Goal: Transaction & Acquisition: Purchase product/service

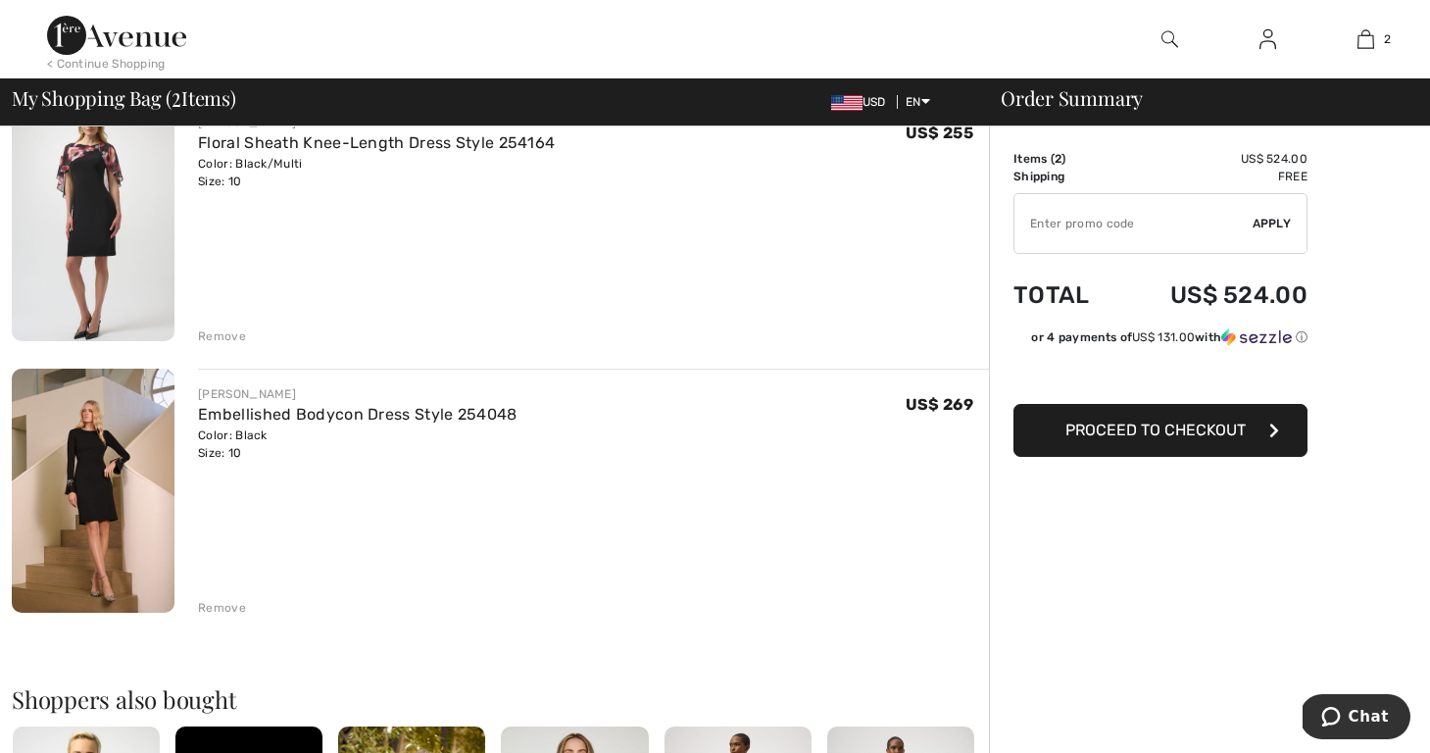
scroll to position [192, 0]
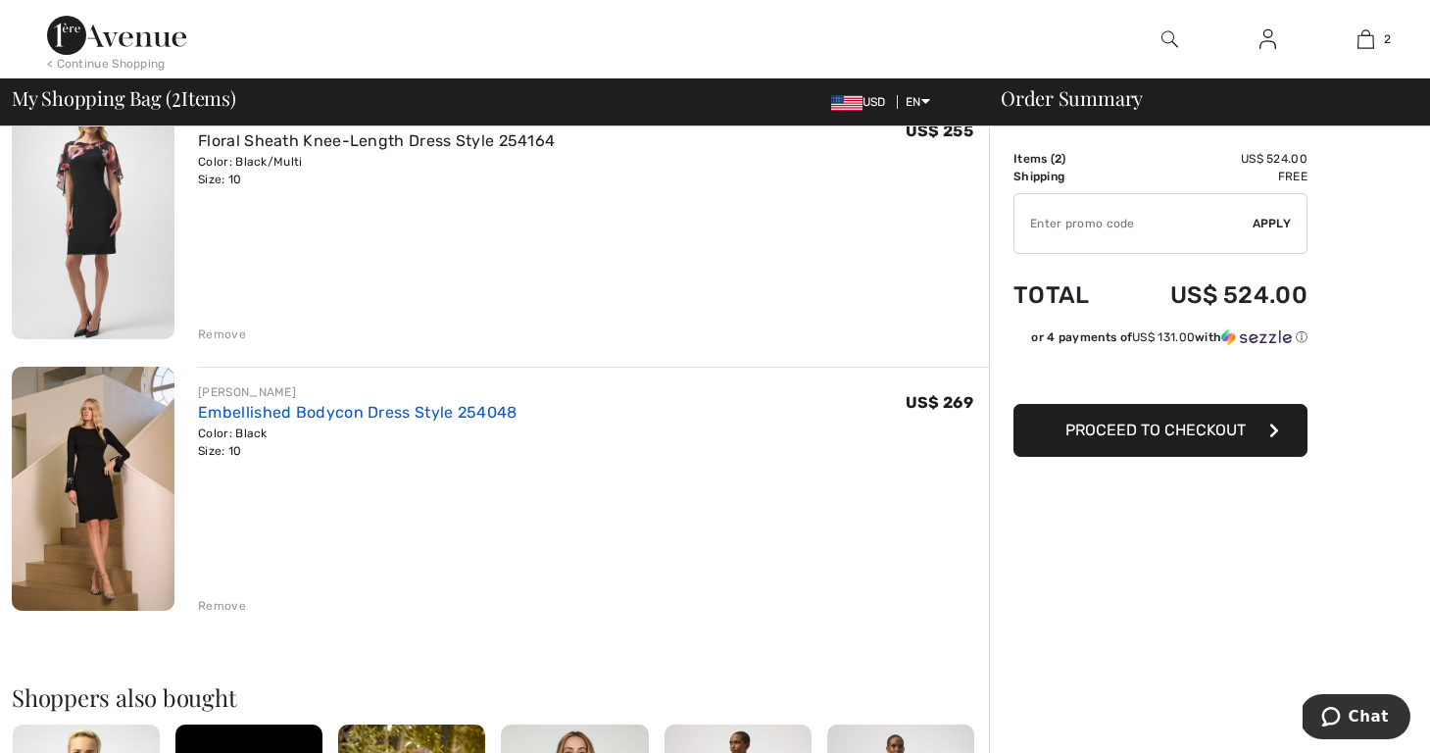
click at [236, 416] on link "Embellished Bodycon Dress Style 254048" at bounding box center [357, 412] width 319 height 19
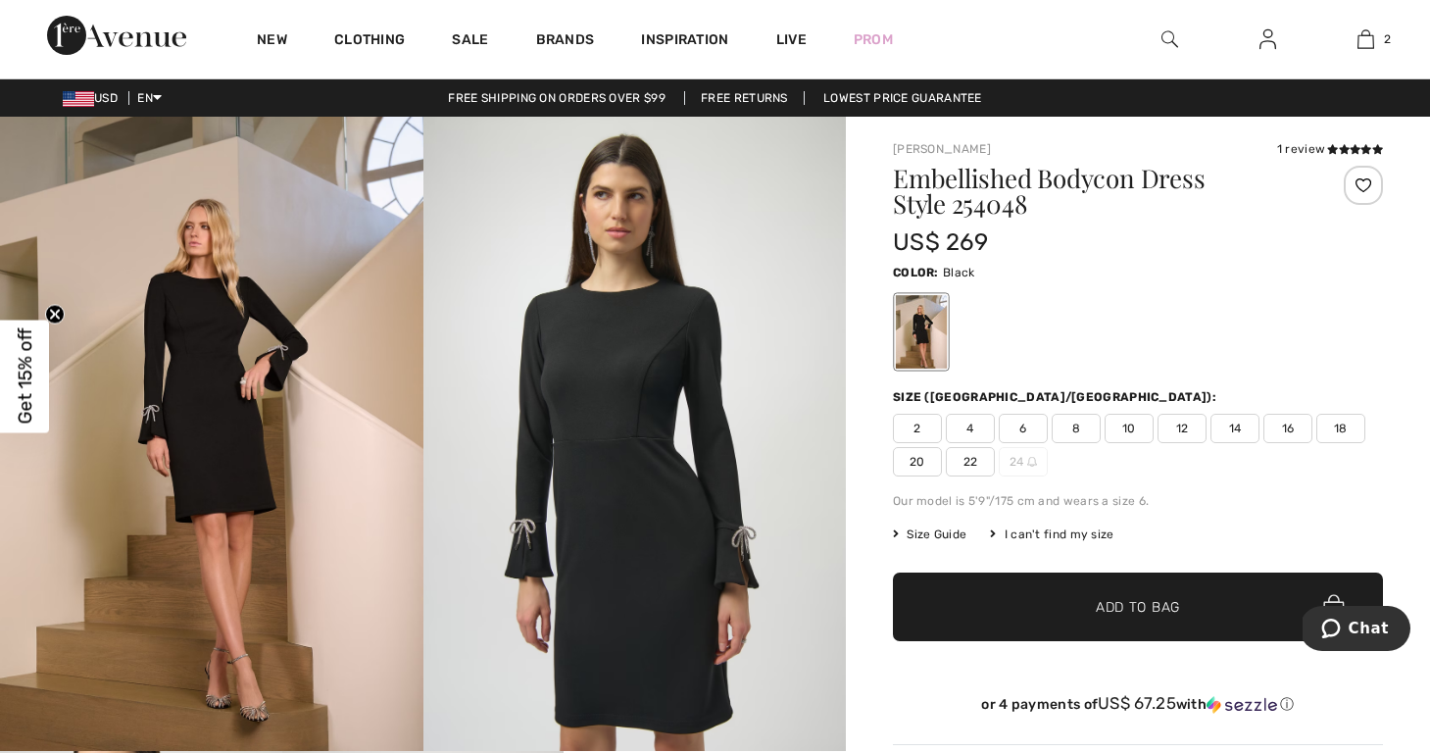
click at [1075, 429] on span "8" at bounding box center [1076, 428] width 49 height 29
click at [1131, 596] on span "✔ Added to Bag Add to Bag" at bounding box center [1138, 606] width 490 height 69
click at [131, 39] on img at bounding box center [116, 35] width 139 height 39
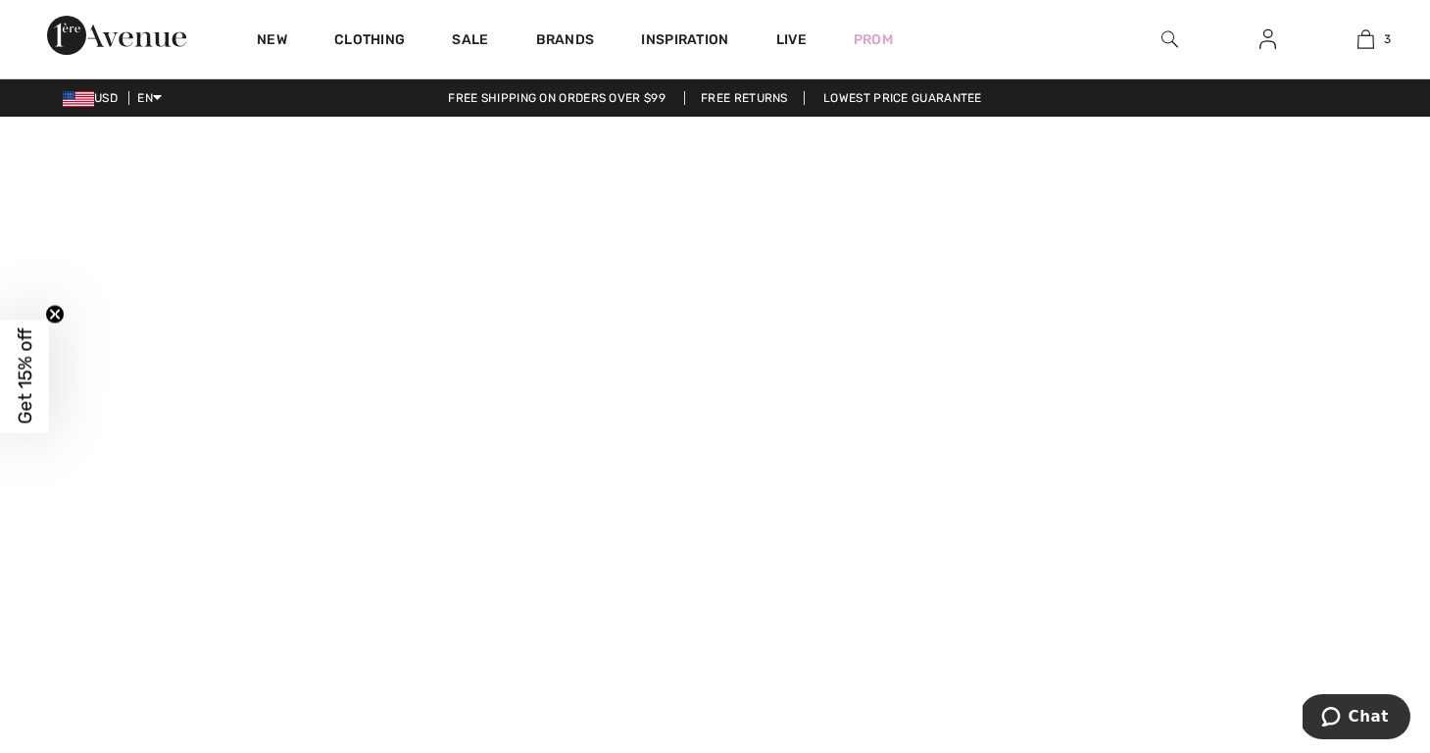
click at [750, 94] on link "Free Returns" at bounding box center [744, 98] width 121 height 14
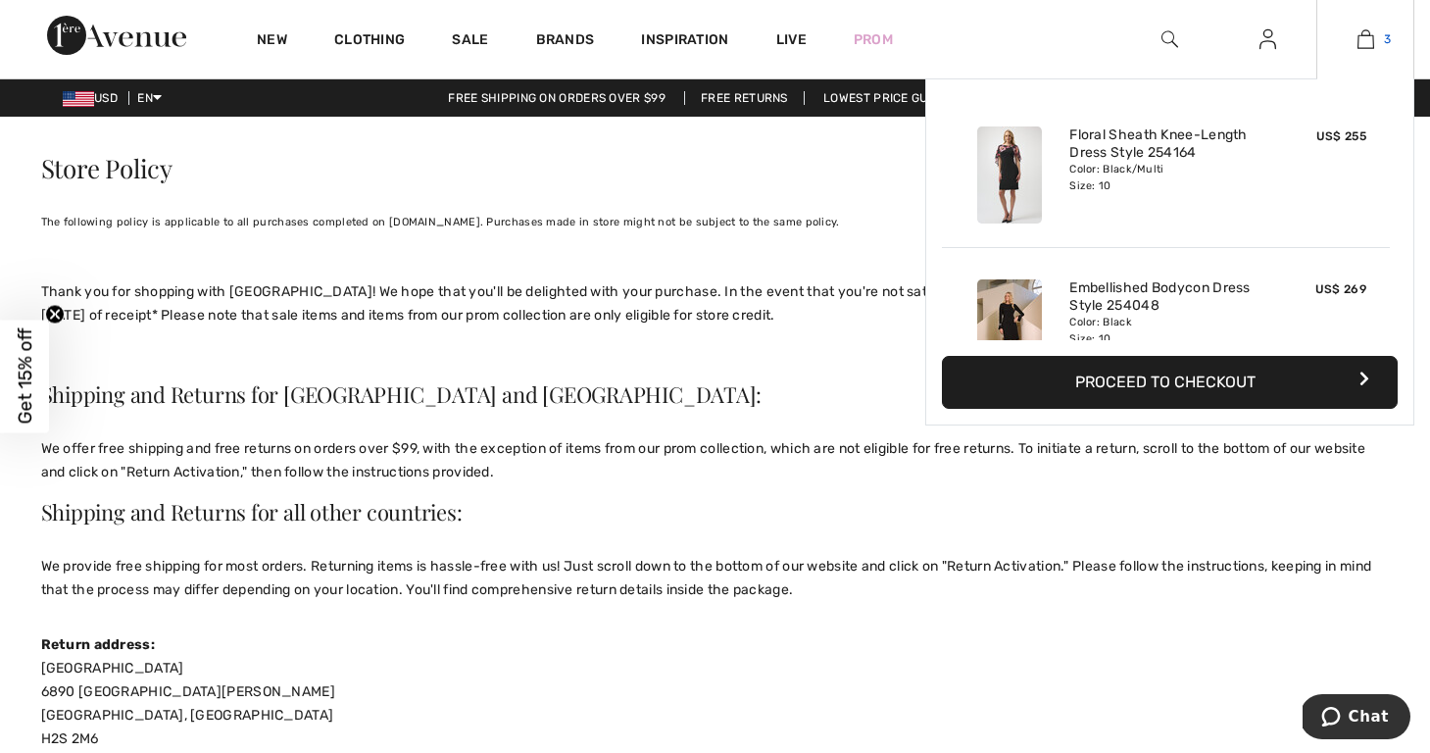
click at [1366, 40] on img at bounding box center [1365, 39] width 17 height 24
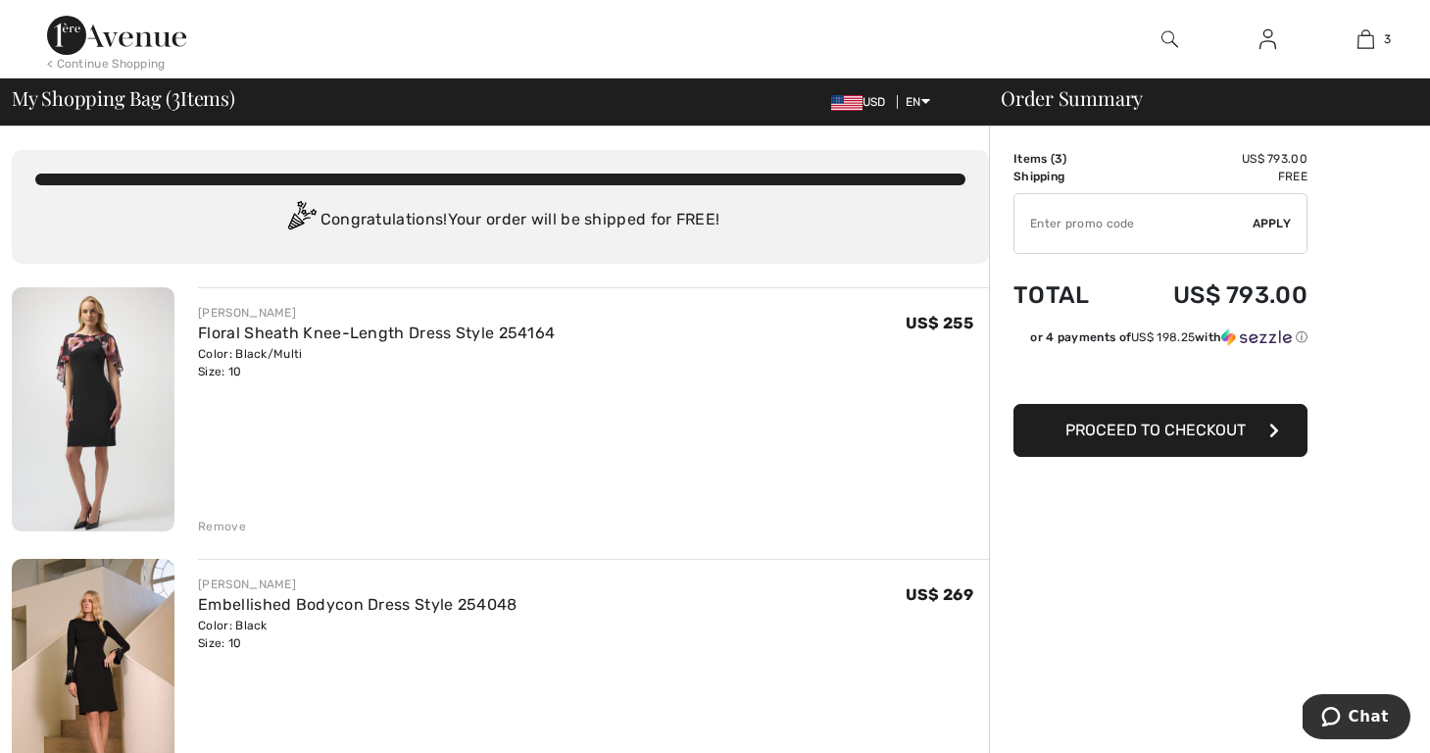
click at [225, 522] on div "Remove" at bounding box center [222, 526] width 48 height 18
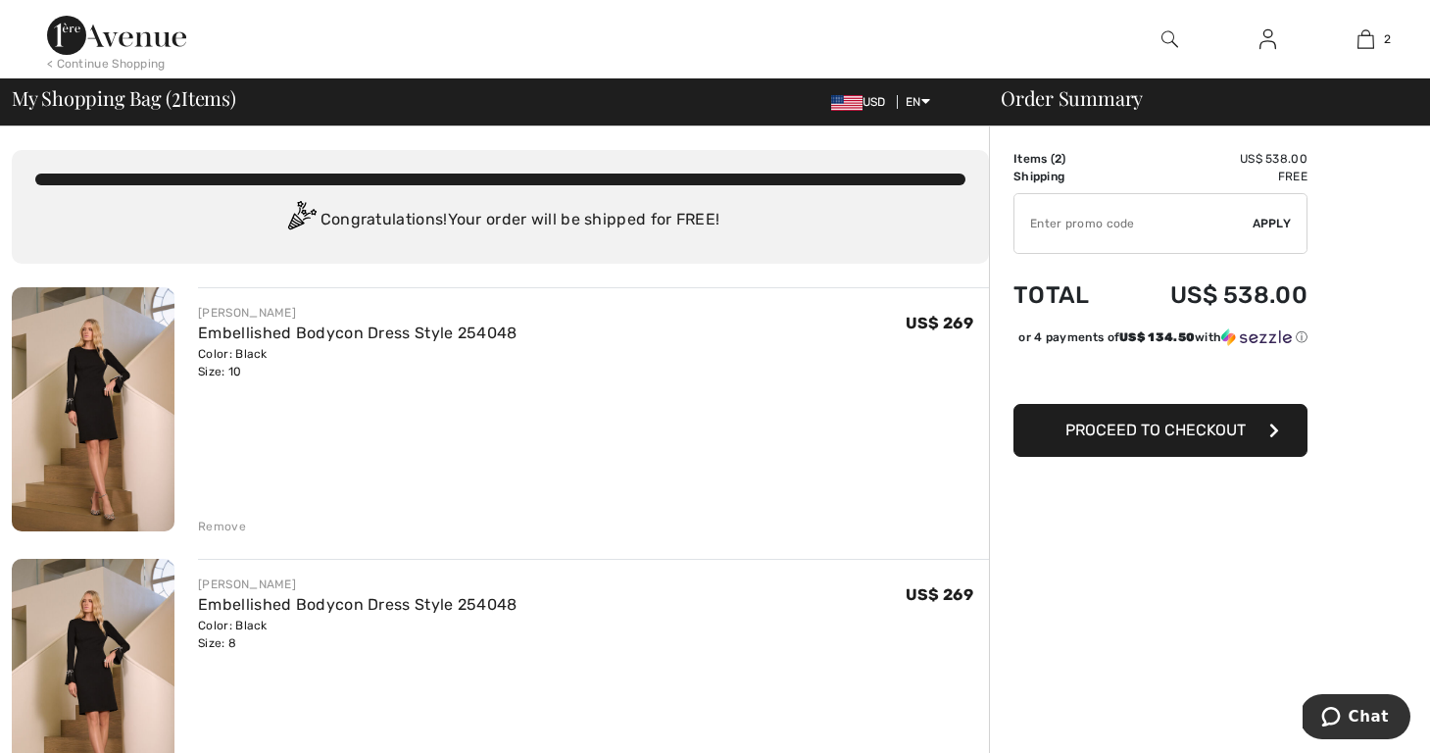
click at [1144, 439] on span "Proceed to Checkout" at bounding box center [1155, 429] width 180 height 19
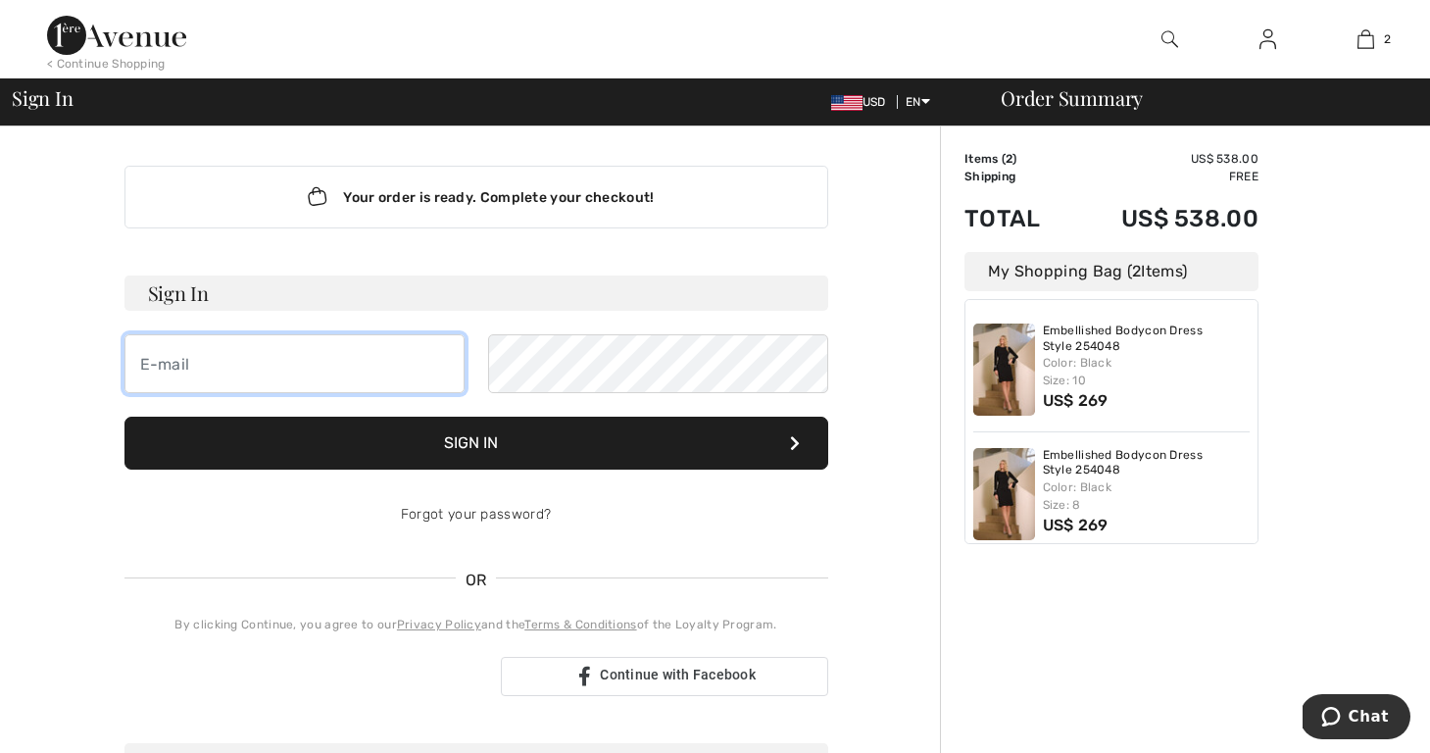
type input "nursebetty_rhoades@yahoo.com"
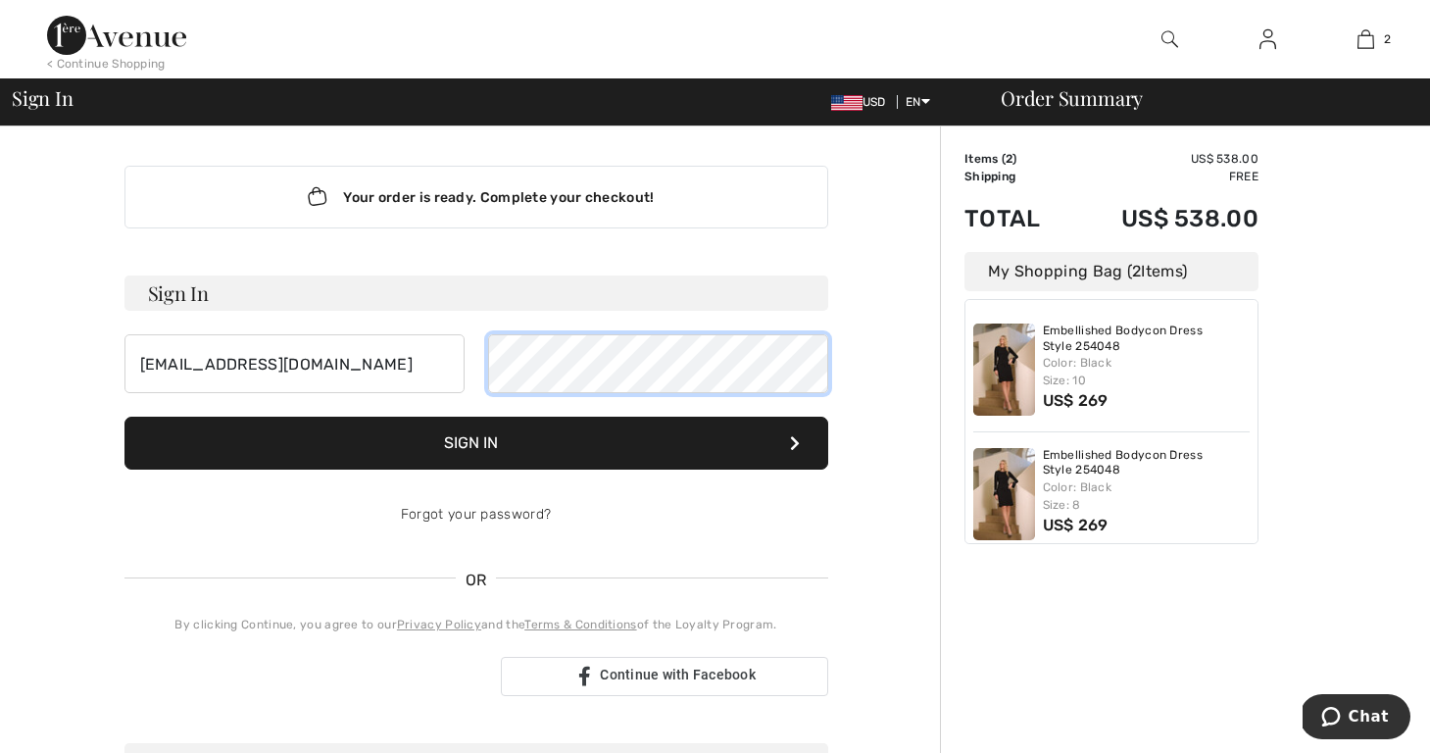
click at [475, 443] on button "Sign In" at bounding box center [476, 443] width 704 height 53
click at [456, 445] on button "Sign In" at bounding box center [476, 443] width 704 height 53
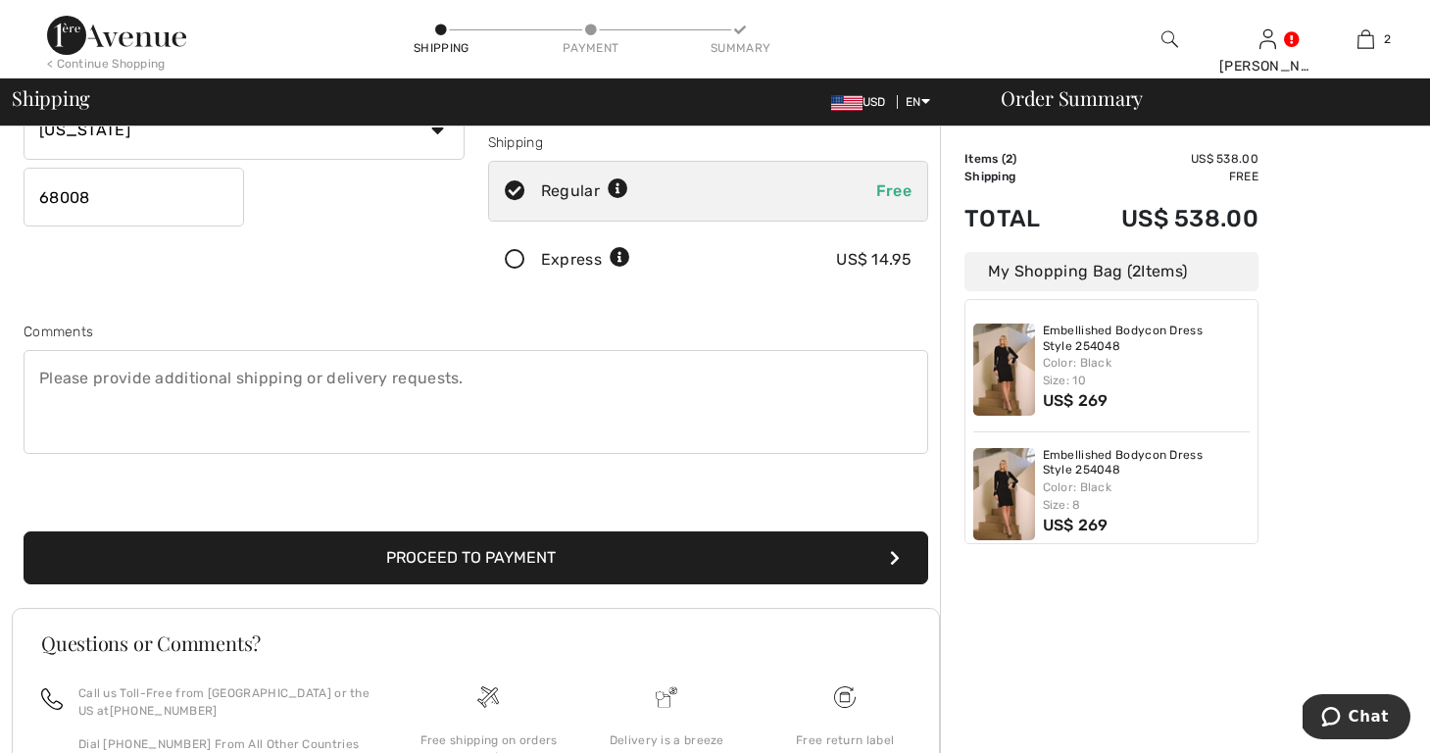
scroll to position [347, 0]
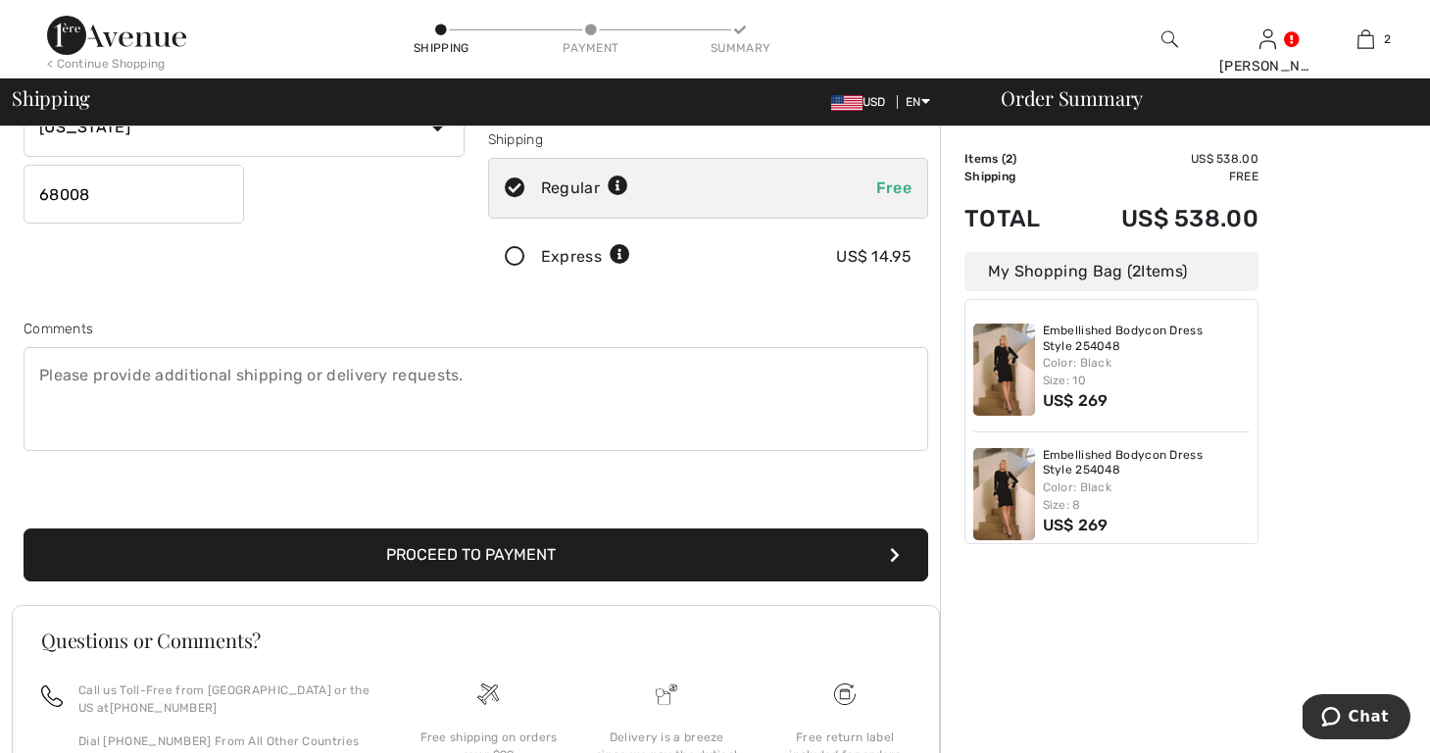
type input "4025330520"
click at [406, 556] on button "Proceed to Payment" at bounding box center [476, 554] width 905 height 53
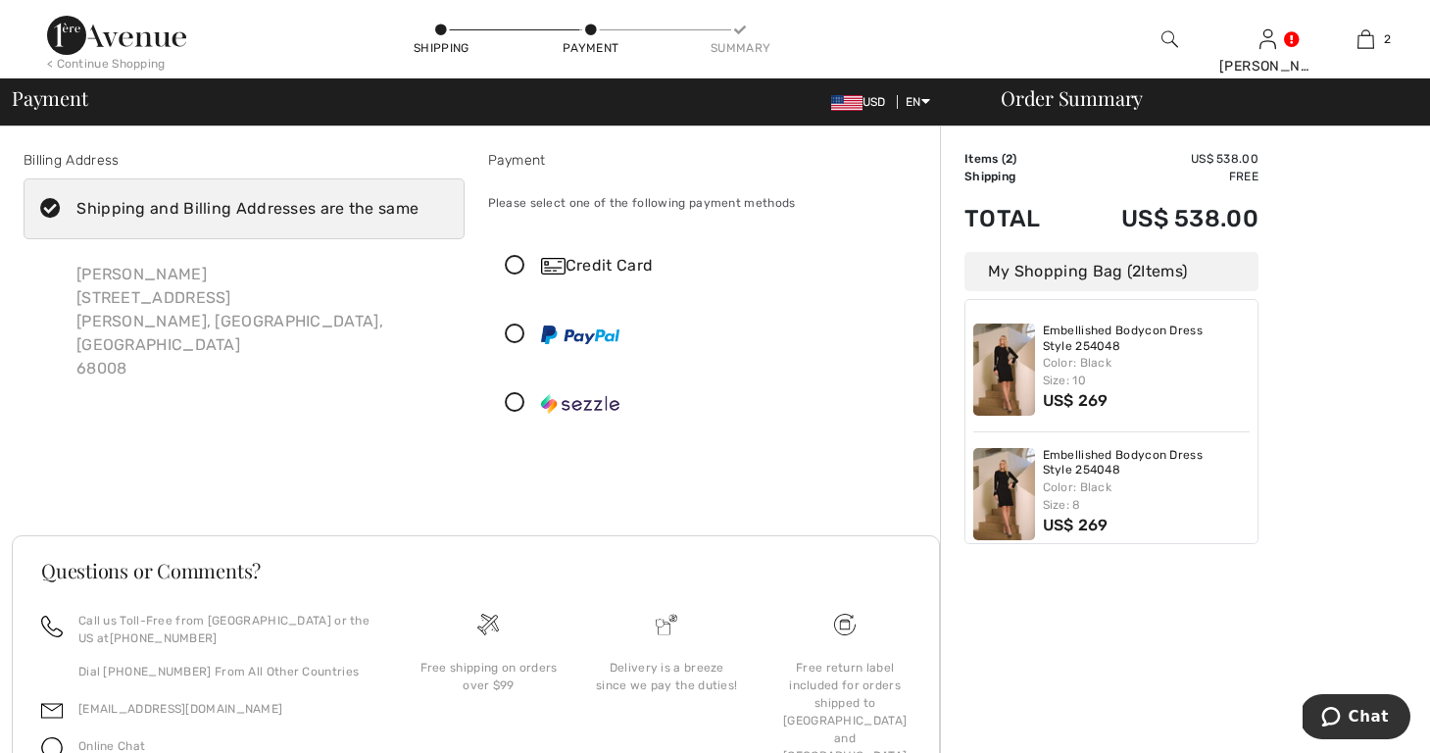
click at [515, 260] on icon at bounding box center [515, 266] width 52 height 21
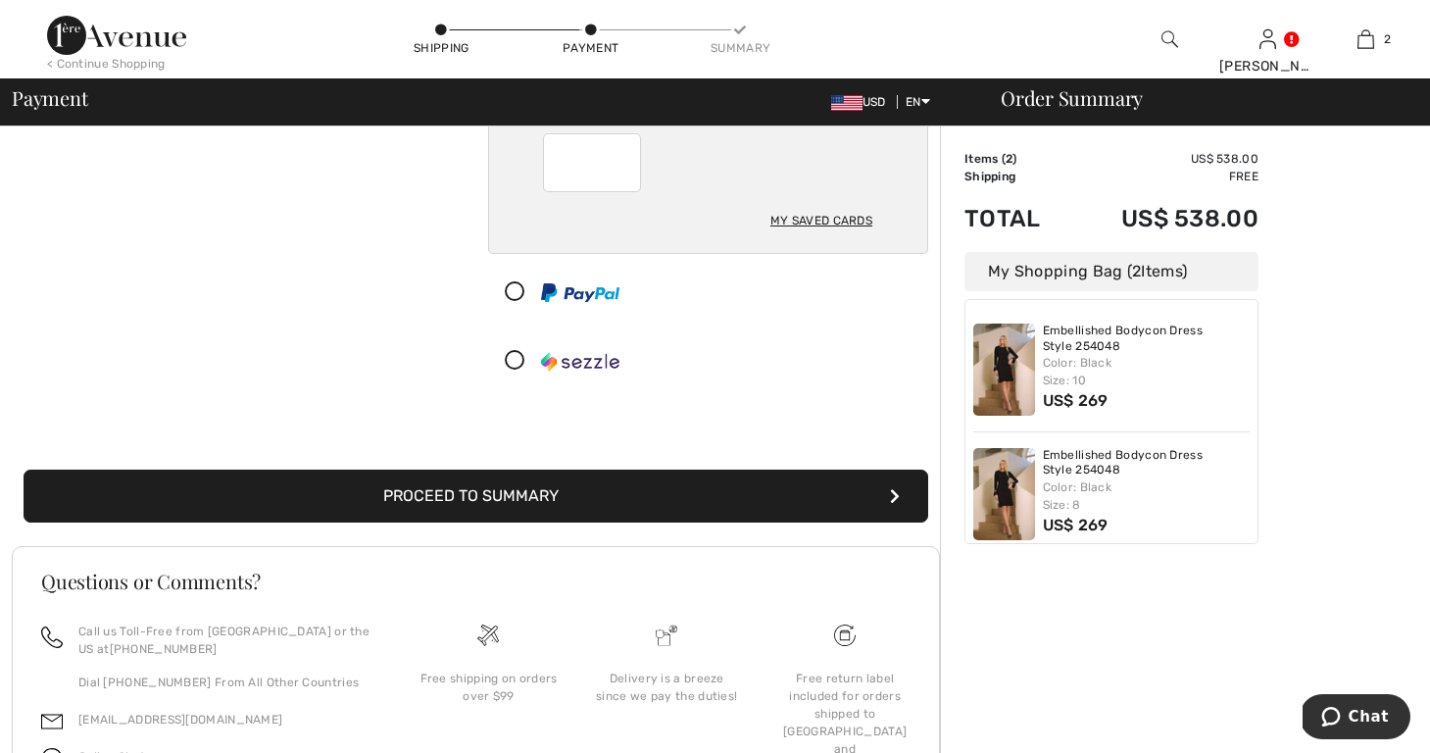
scroll to position [296, 0]
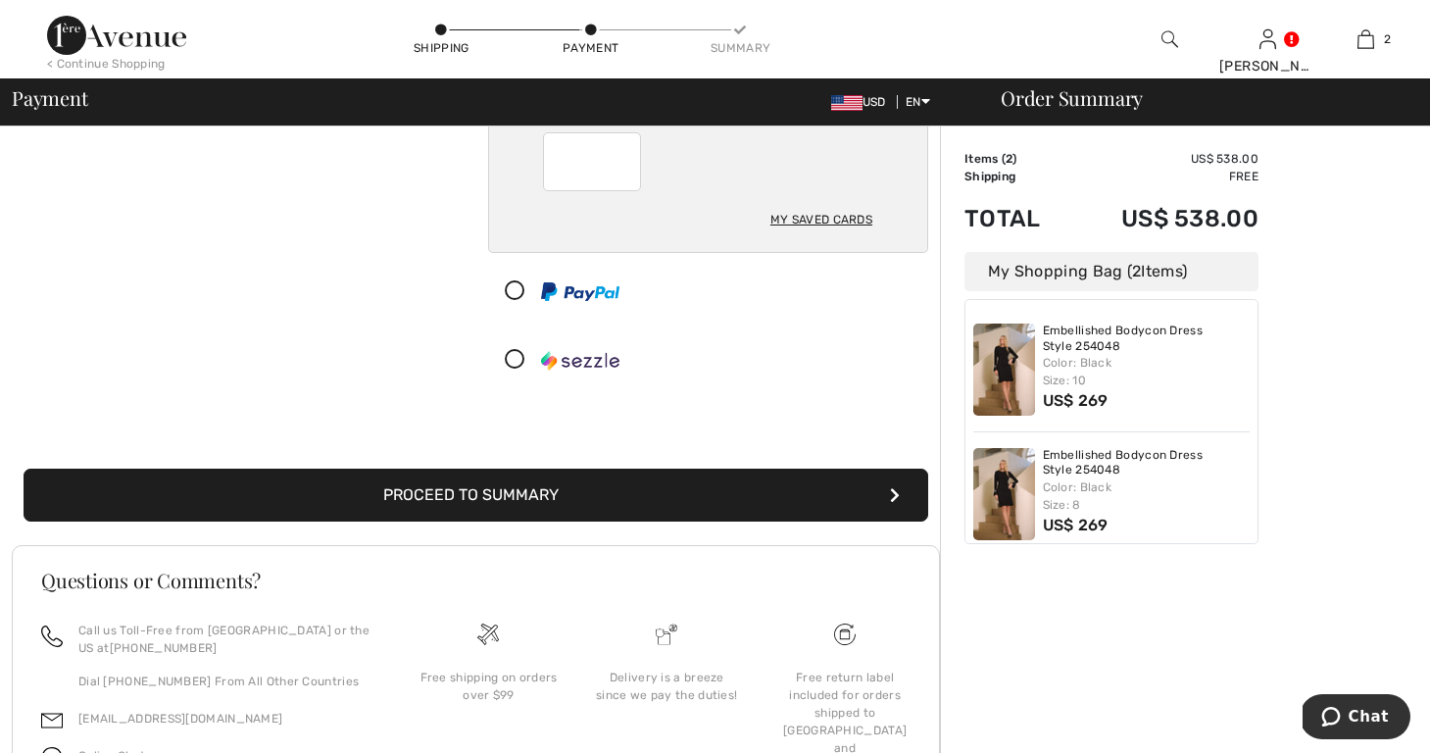
click at [456, 495] on button "Proceed to Summary" at bounding box center [476, 494] width 905 height 53
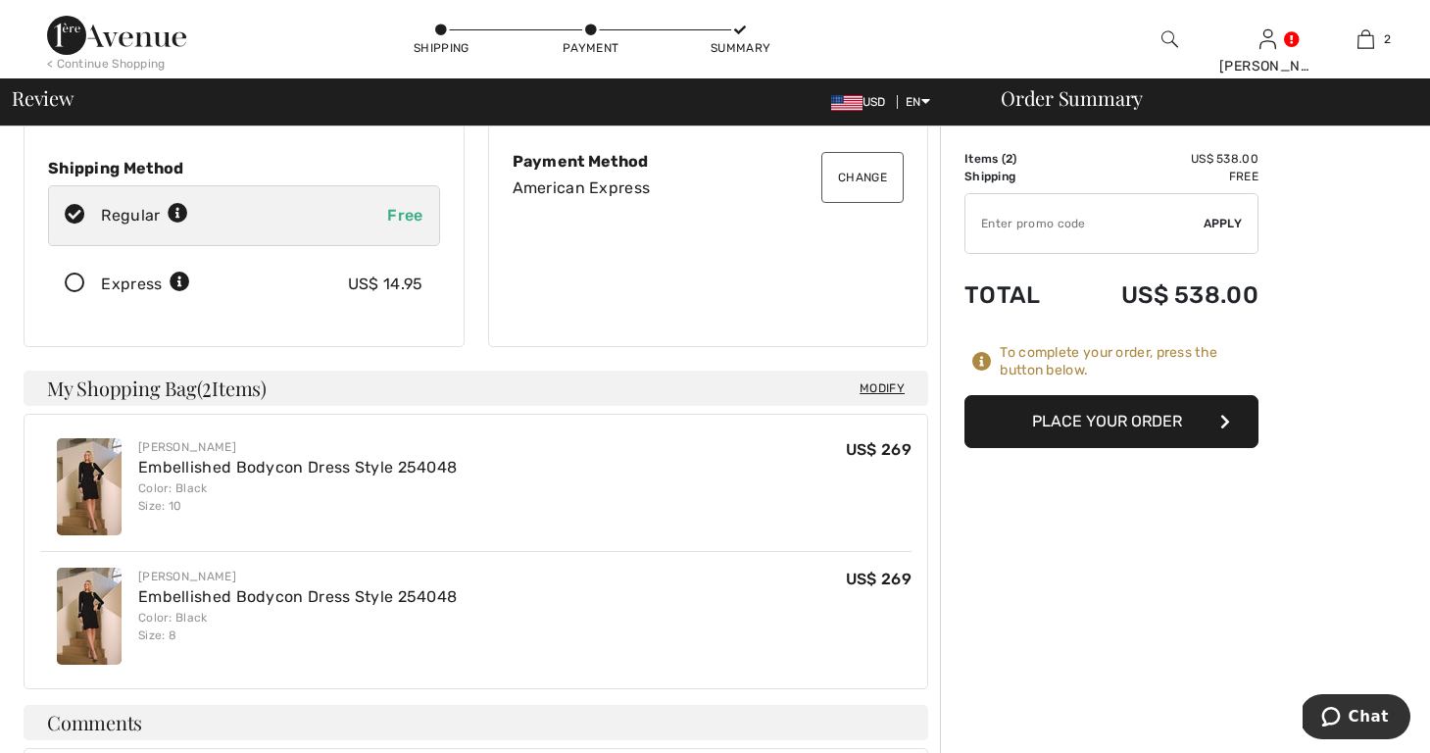
scroll to position [274, 0]
click at [1079, 415] on button "Place Your Order" at bounding box center [1111, 421] width 294 height 53
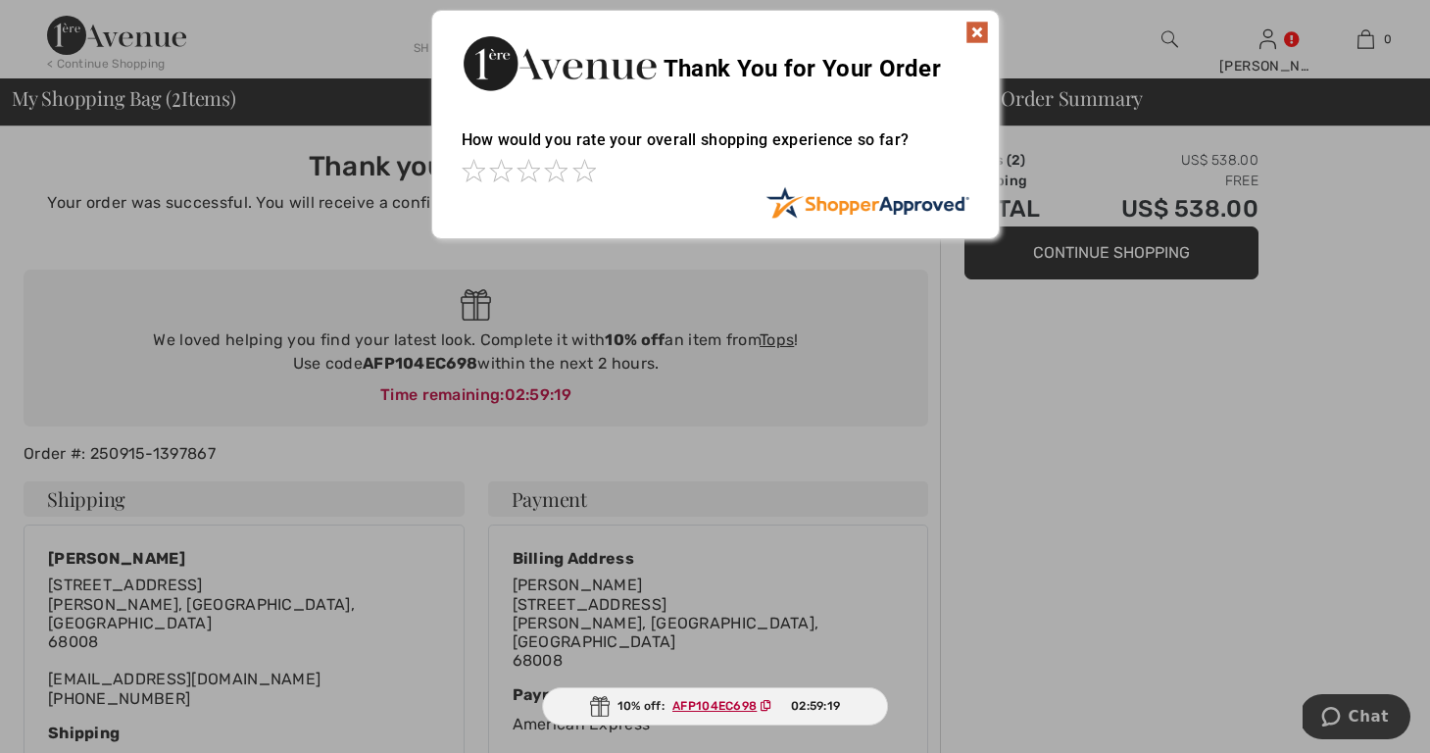
click at [976, 29] on img at bounding box center [977, 33] width 24 height 24
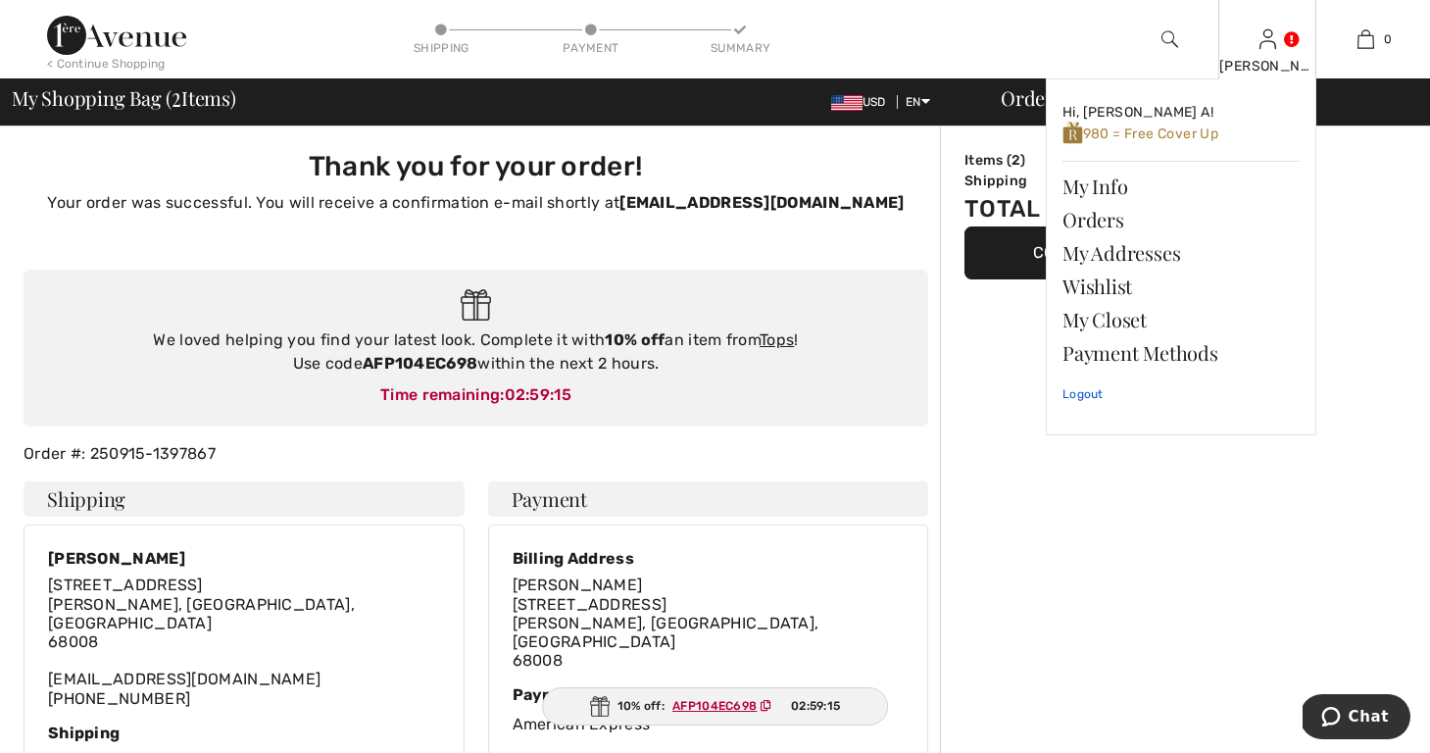
click at [1084, 396] on link "Logout" at bounding box center [1180, 393] width 237 height 49
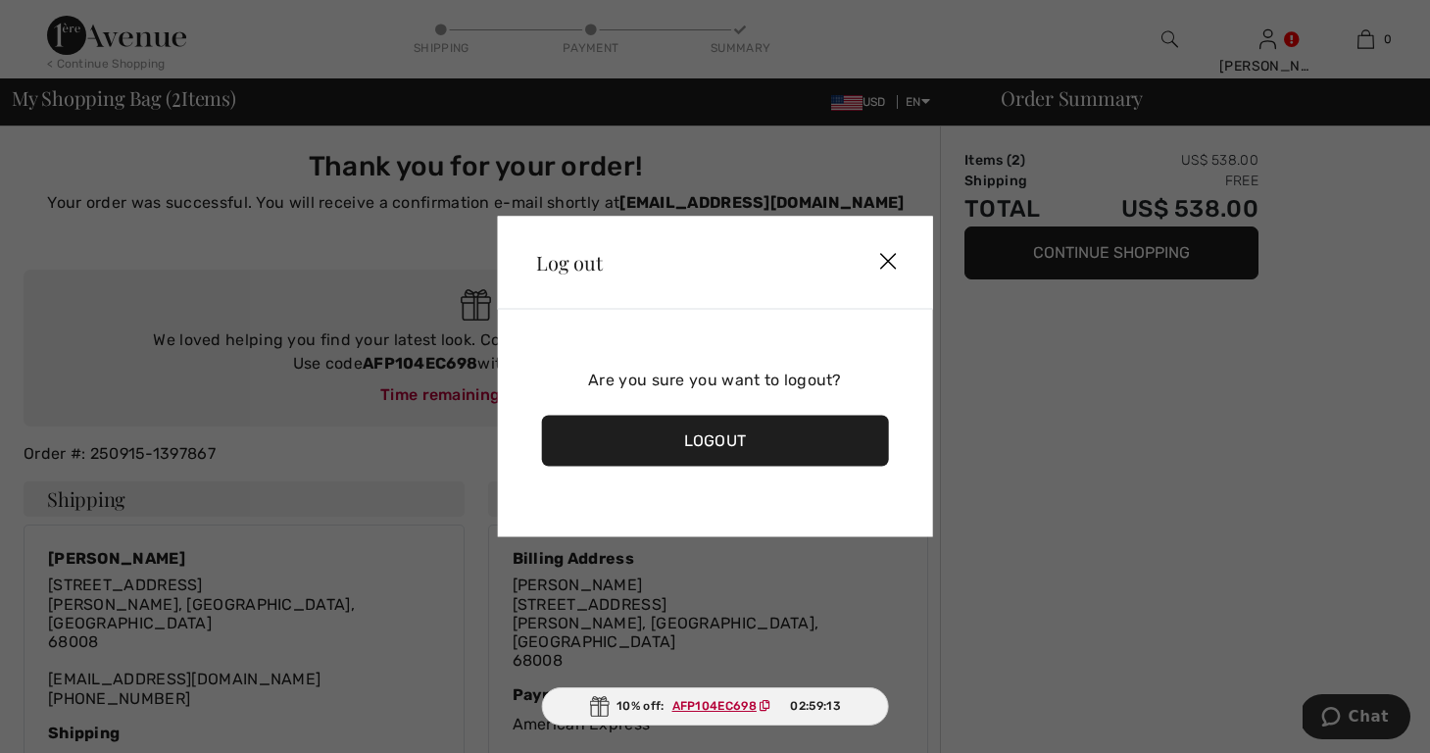
click at [791, 425] on div "Logout" at bounding box center [715, 441] width 348 height 51
